Goal: Transaction & Acquisition: Subscribe to service/newsletter

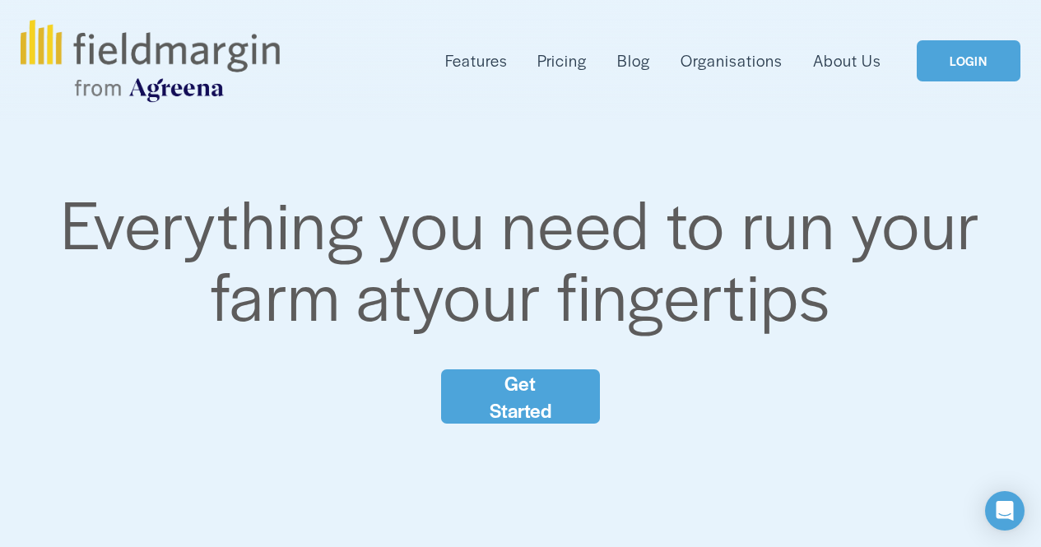
click at [542, 392] on link "Get Started" at bounding box center [520, 397] width 159 height 54
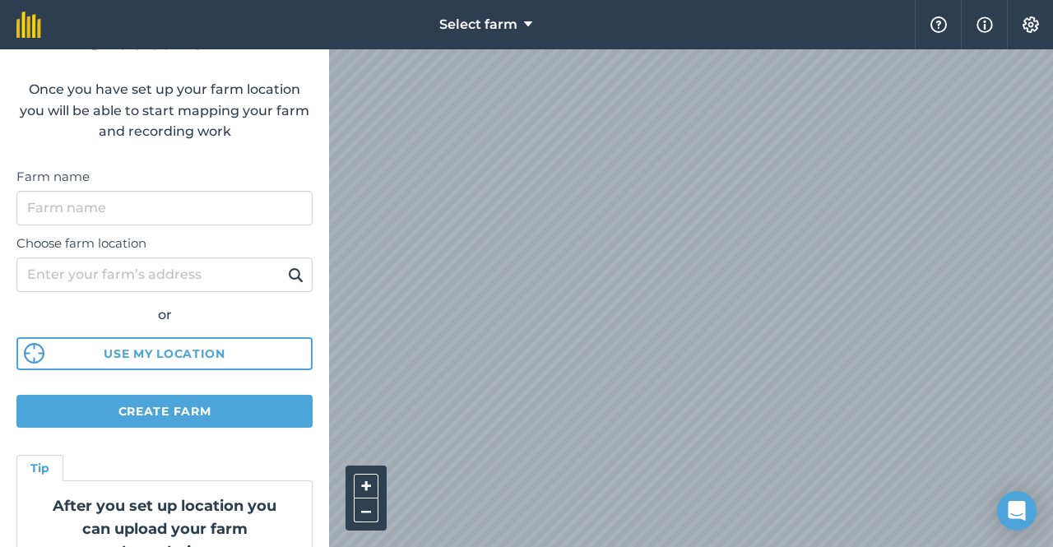
scroll to position [82, 0]
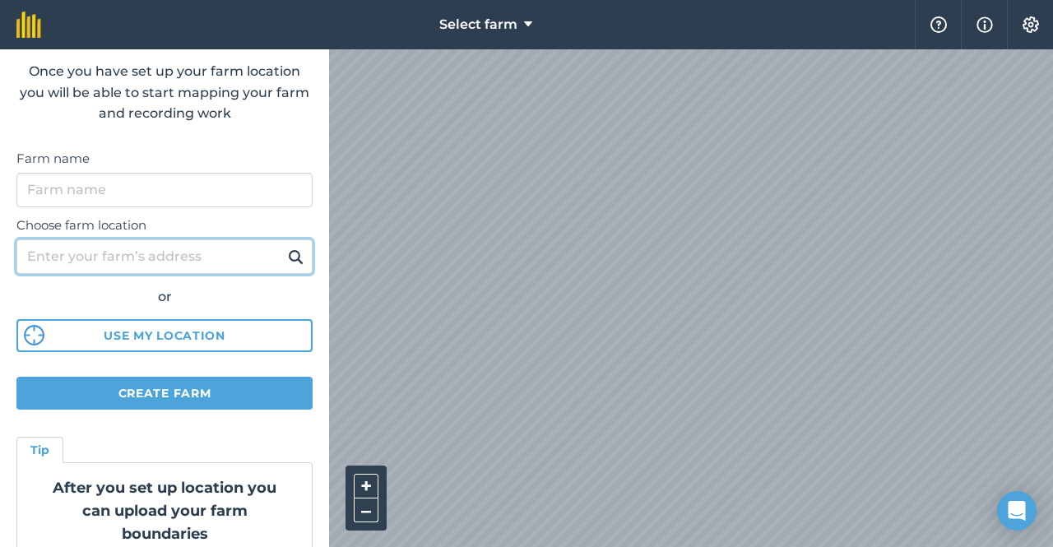
click at [196, 261] on input "Choose farm location" at bounding box center [164, 256] width 296 height 35
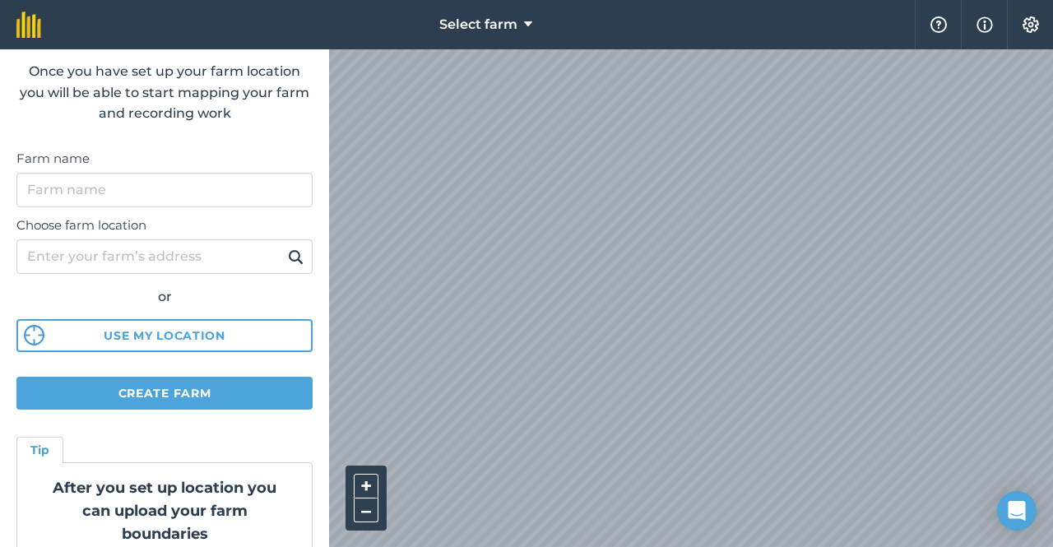
click at [221, 291] on div "or" at bounding box center [164, 296] width 296 height 21
click at [177, 199] on input "Farm name" at bounding box center [164, 190] width 296 height 35
click at [512, 30] on span "Select farm" at bounding box center [478, 25] width 78 height 20
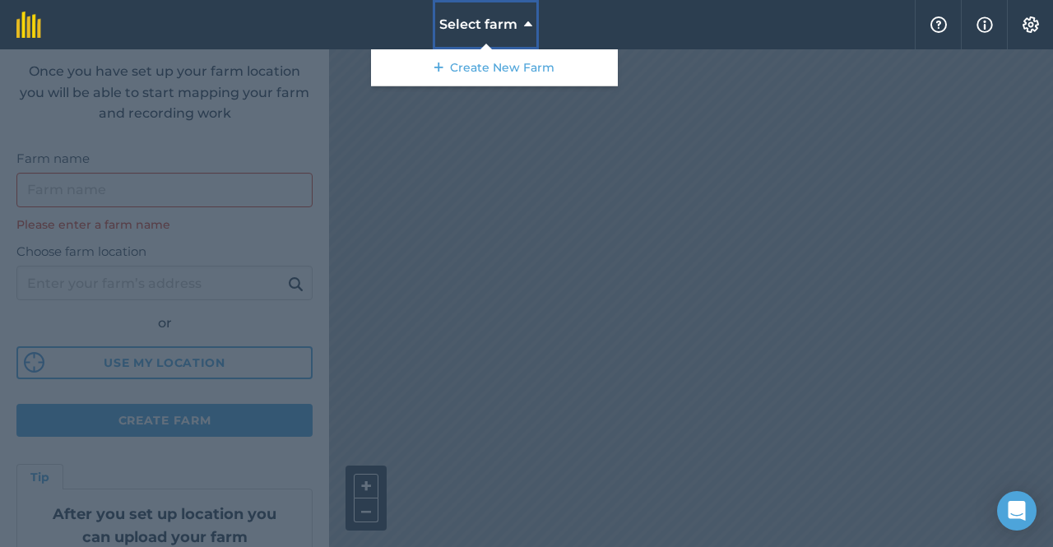
click at [512, 30] on span "Select farm" at bounding box center [478, 25] width 78 height 20
